Goal: Task Accomplishment & Management: Manage account settings

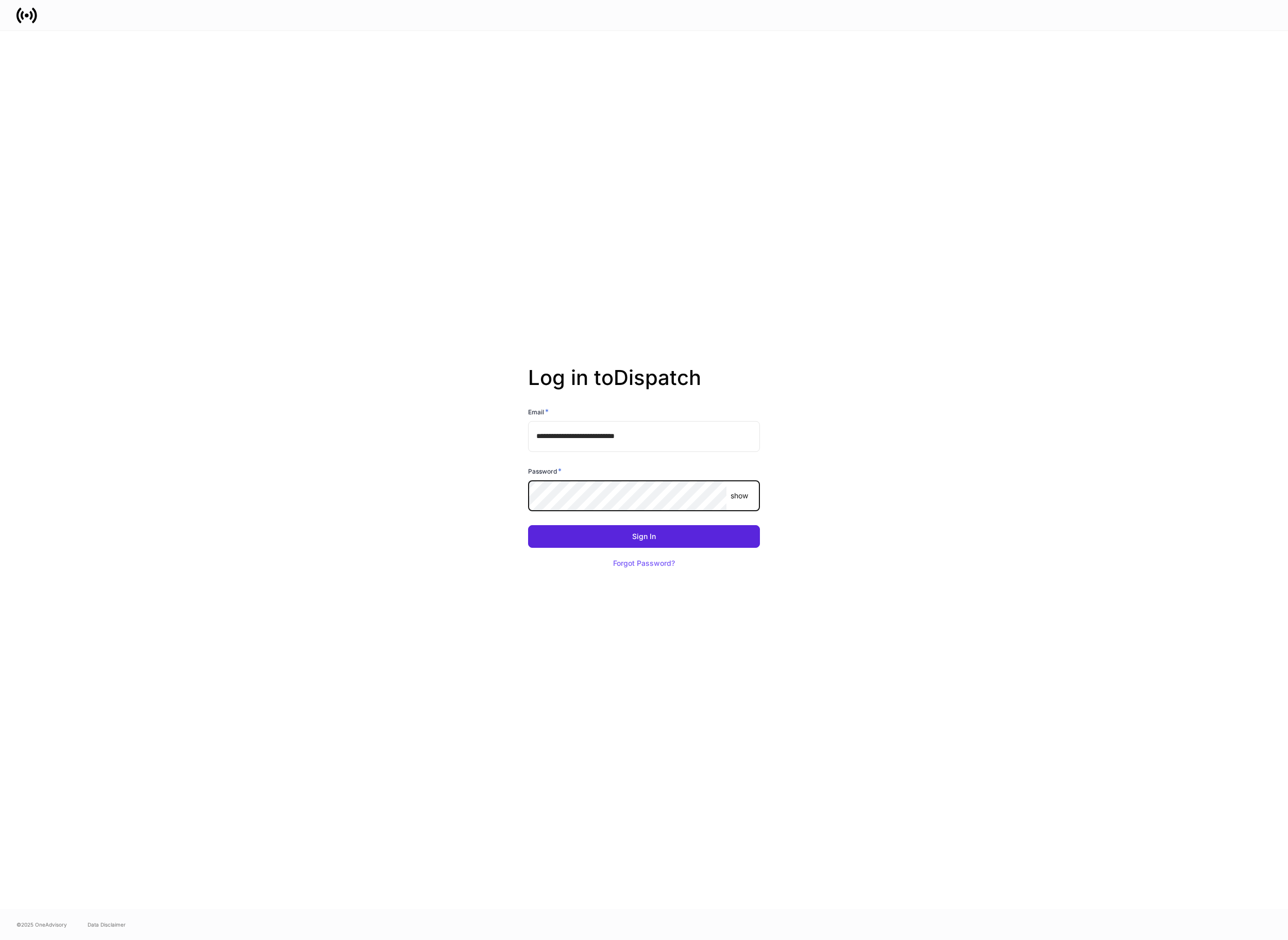
click at [528, 525] on button "Sign In" at bounding box center [644, 536] width 232 height 23
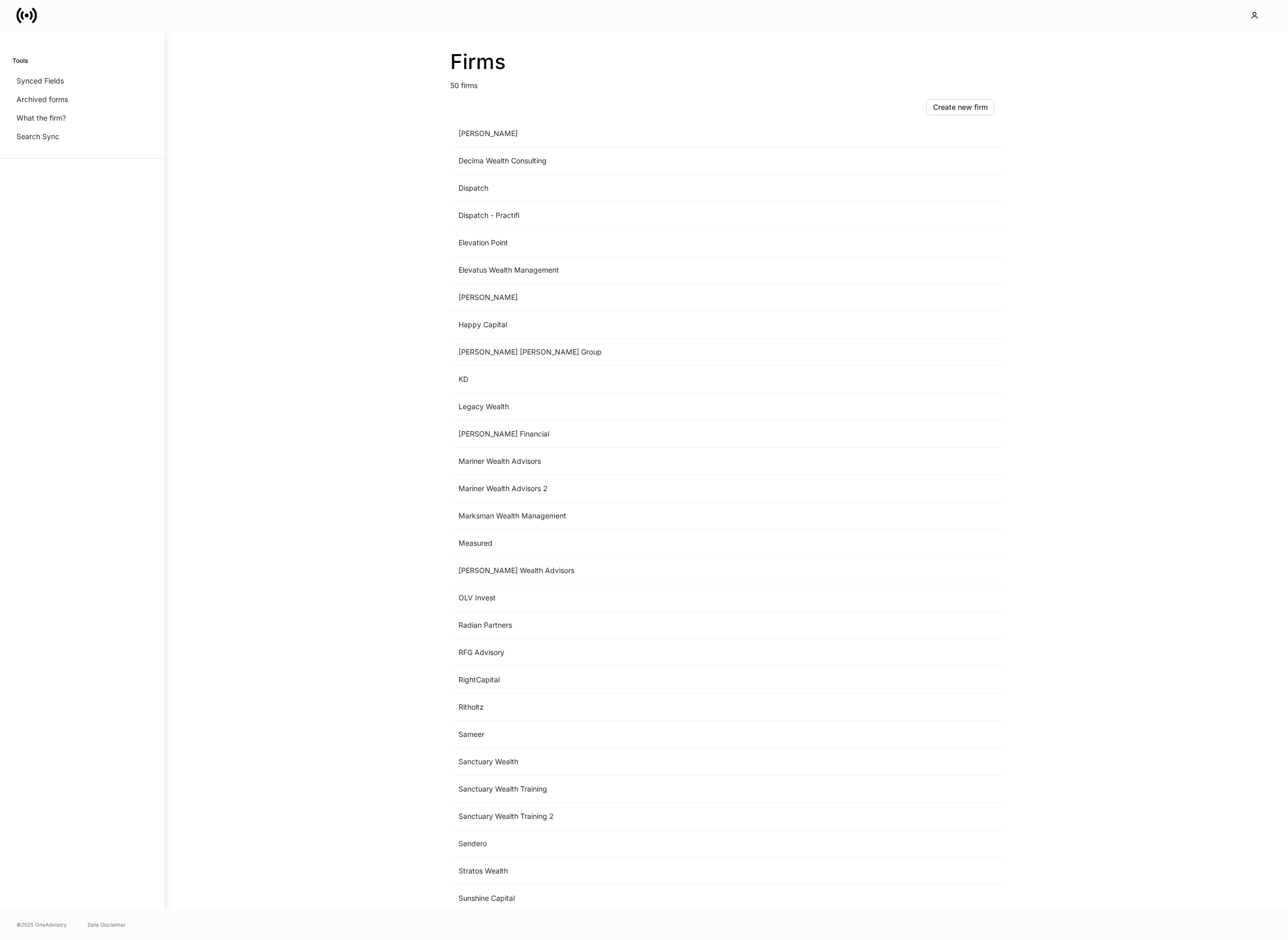
scroll to position [619, 0]
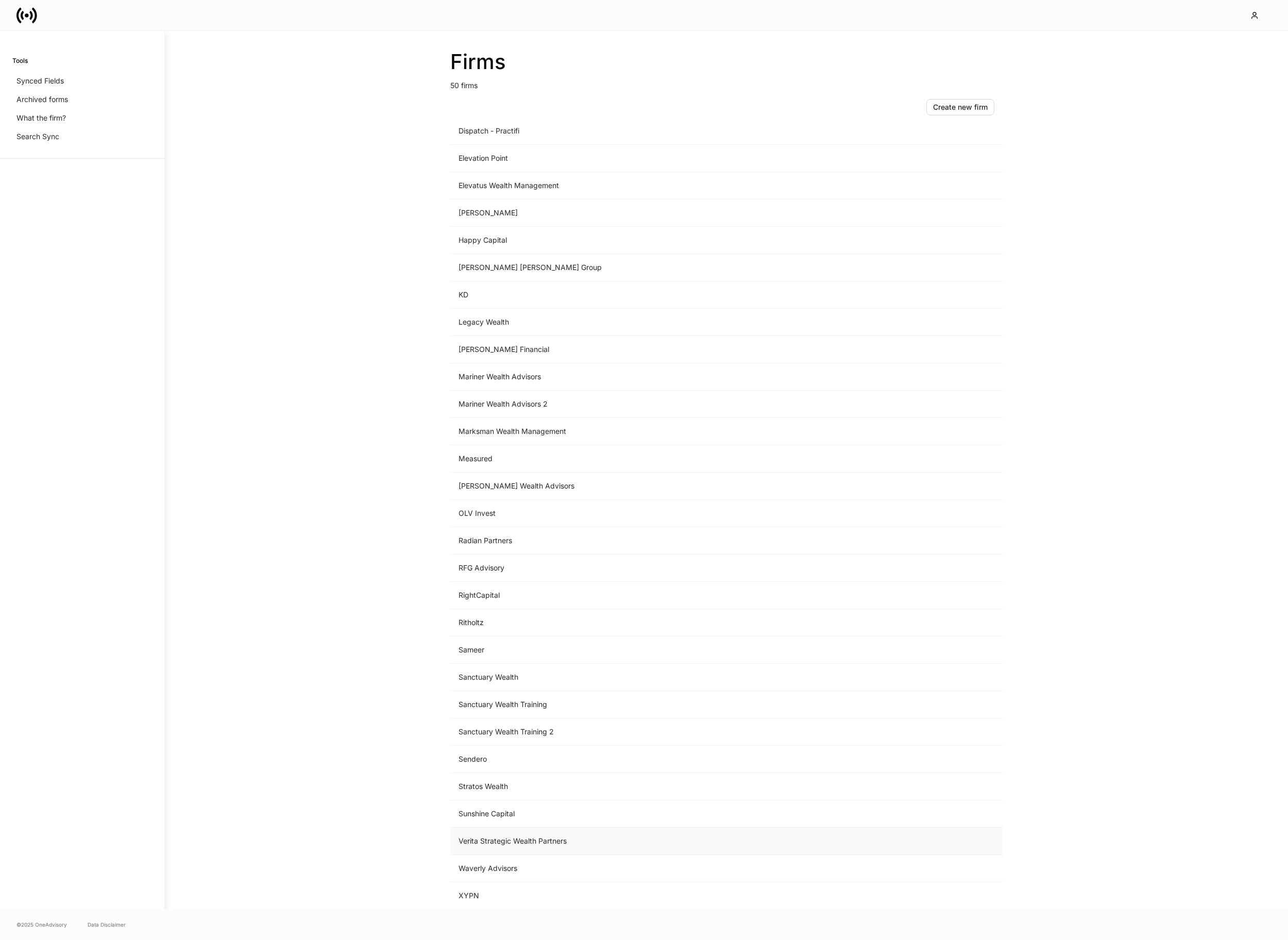
click at [580, 841] on td "Verita Strategic Wealth Partners" at bounding box center [640, 841] width 381 height 27
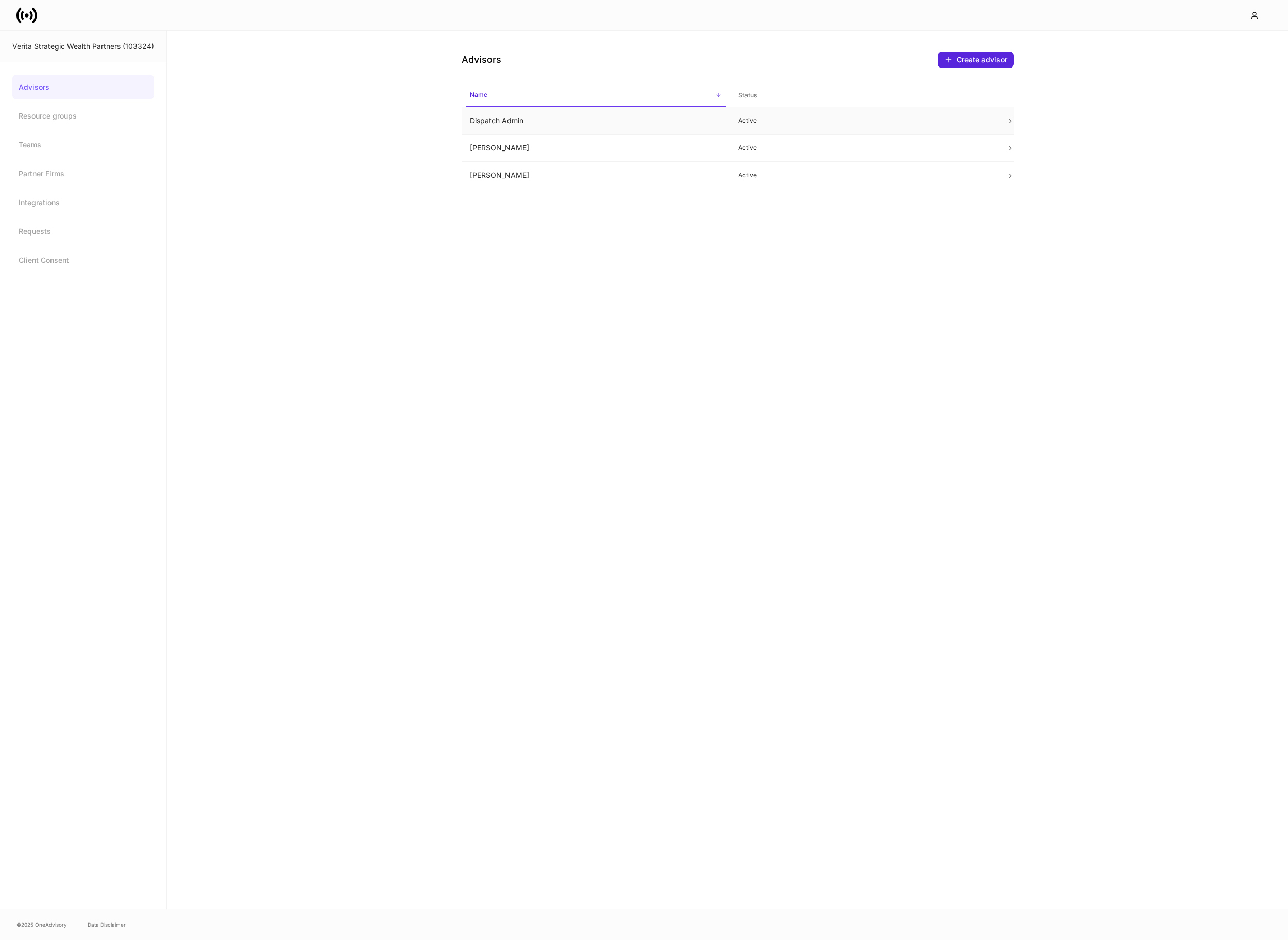
click at [504, 125] on td "Dispatch Admin" at bounding box center [596, 121] width 269 height 27
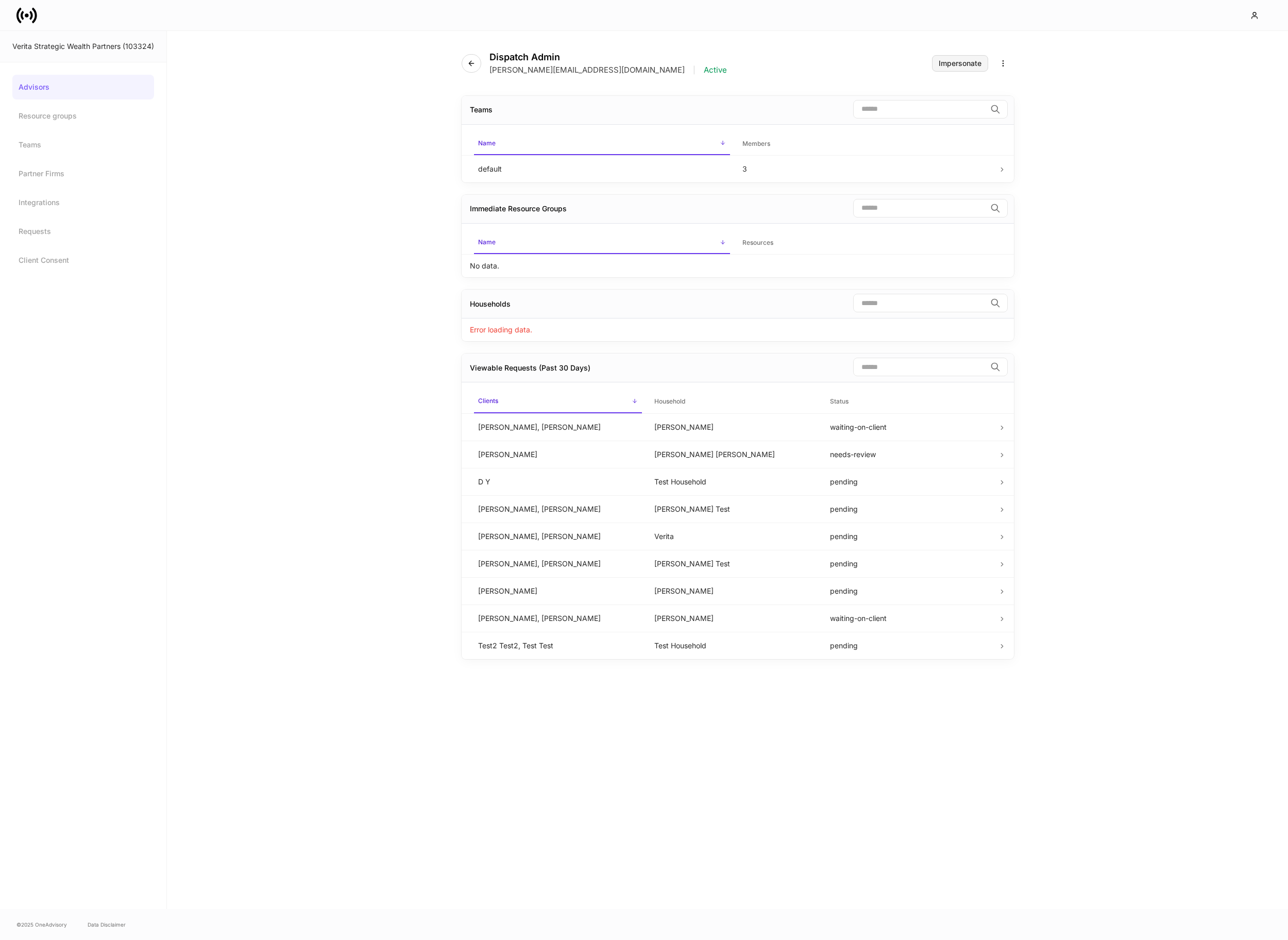
click at [966, 62] on div "Impersonate" at bounding box center [960, 63] width 43 height 7
